Goal: Information Seeking & Learning: Learn about a topic

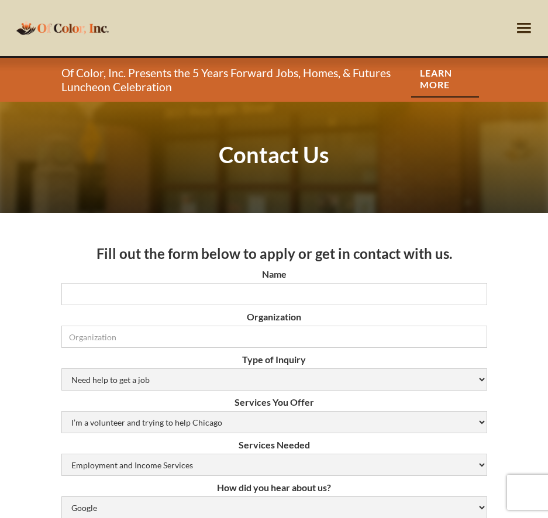
click at [522, 30] on div "menu" at bounding box center [524, 28] width 22 height 22
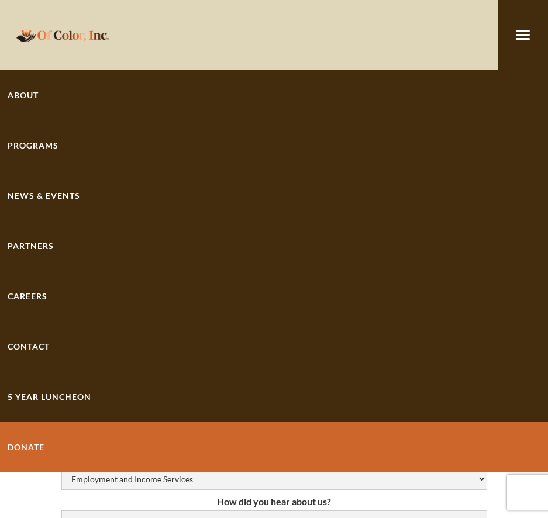
click at [29, 97] on link "About" at bounding box center [274, 95] width 548 height 50
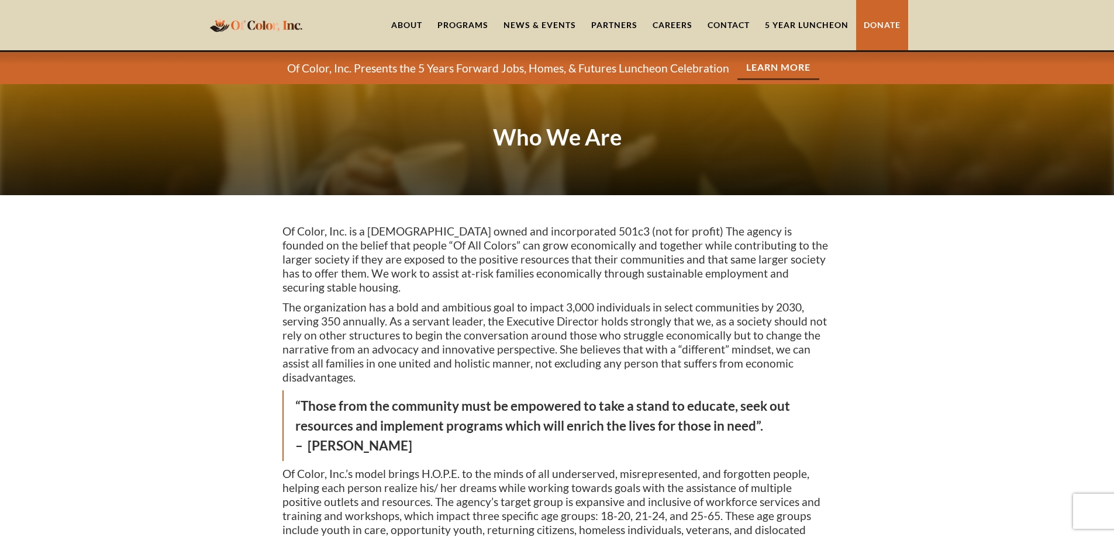
click at [547, 68] on link "Learn More" at bounding box center [778, 68] width 82 height 24
